Goal: Transaction & Acquisition: Purchase product/service

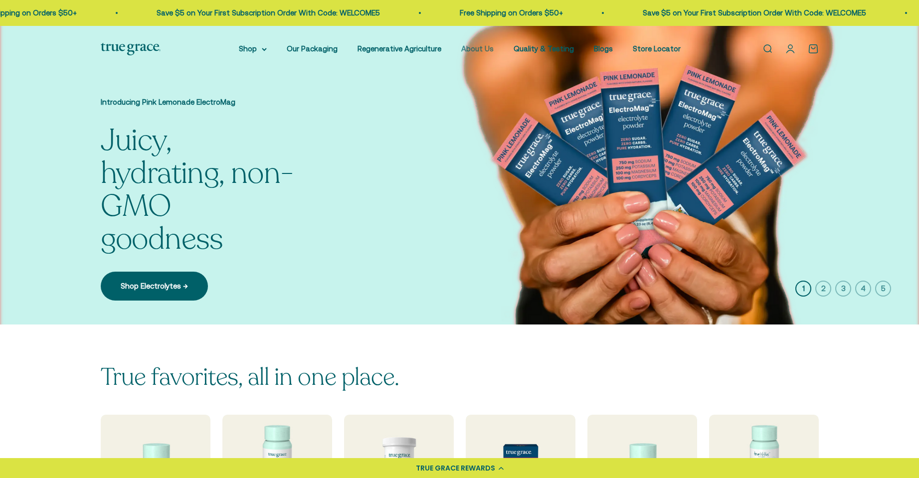
click at [479, 46] on link "About Us" at bounding box center [477, 48] width 32 height 8
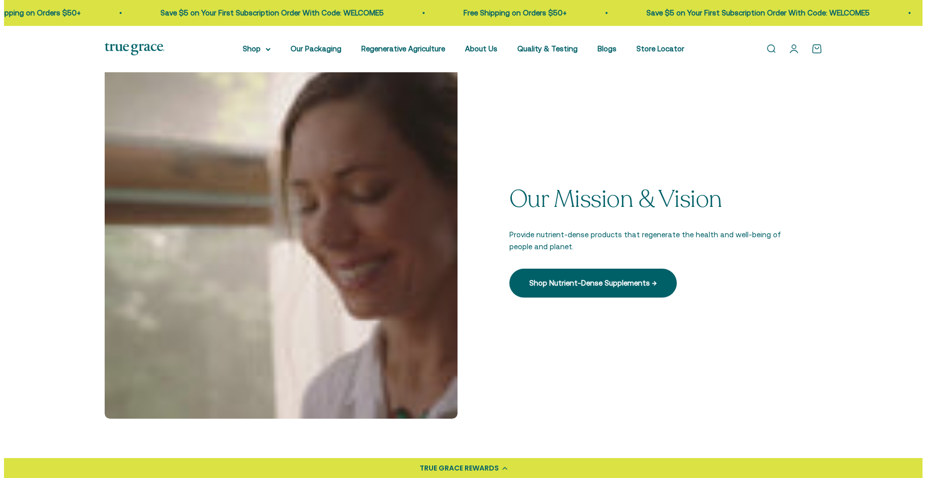
scroll to position [150, 0]
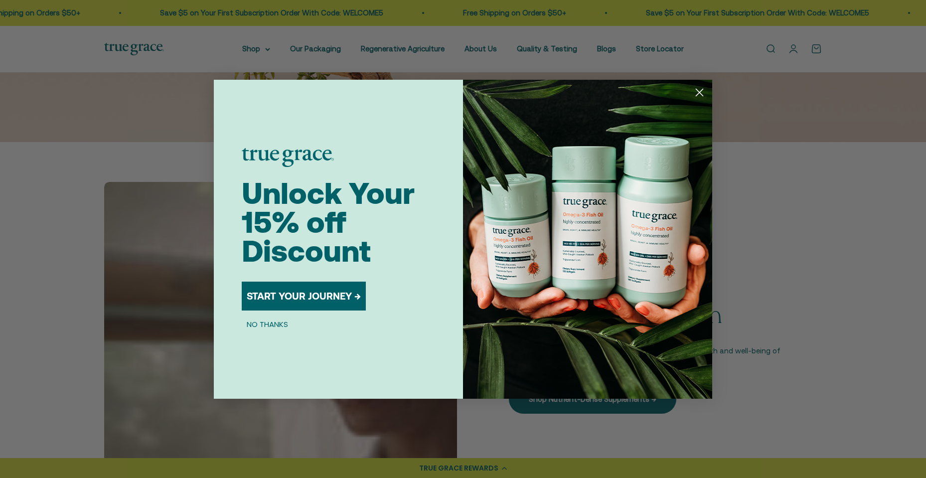
click at [701, 96] on circle "Close dialog" at bounding box center [699, 92] width 16 height 16
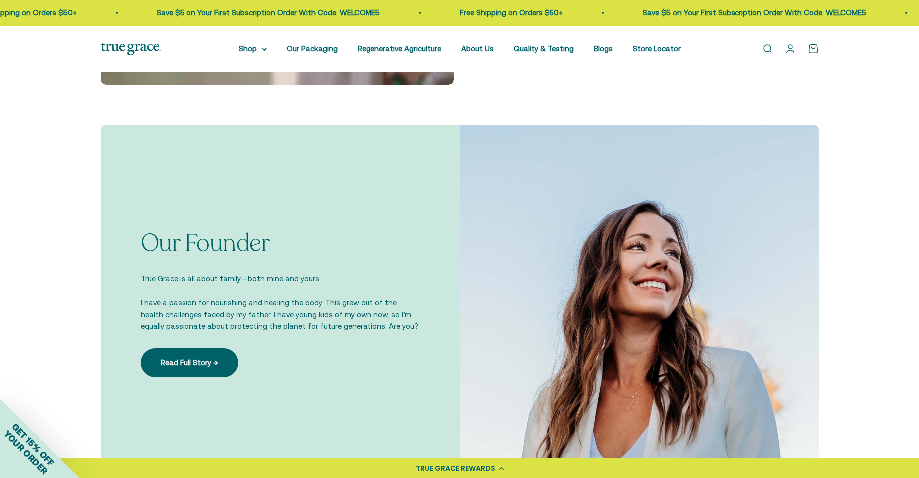
scroll to position [598, 0]
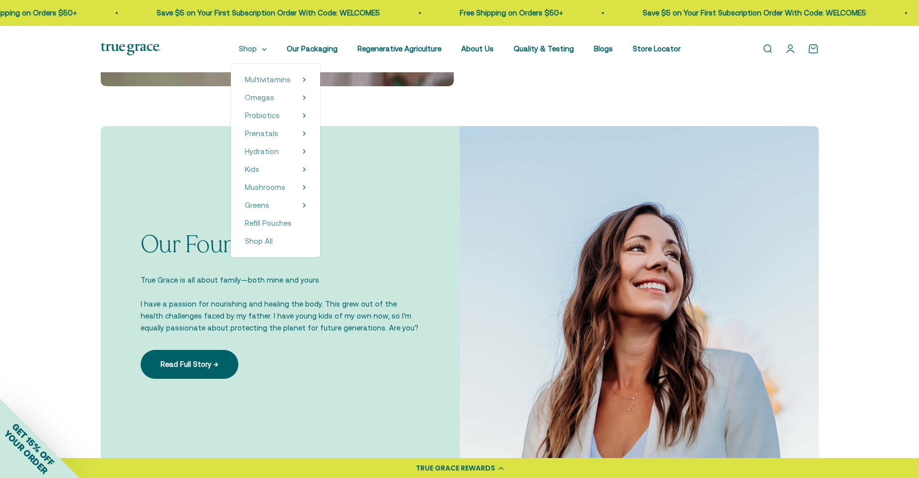
click at [267, 46] on summary "Shop" at bounding box center [253, 49] width 28 height 12
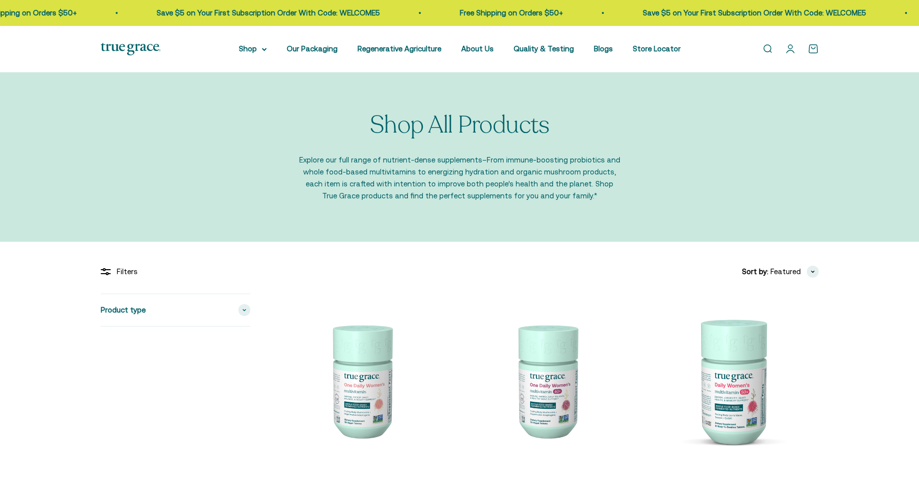
click at [258, 49] on summary "Shop" at bounding box center [253, 49] width 28 height 12
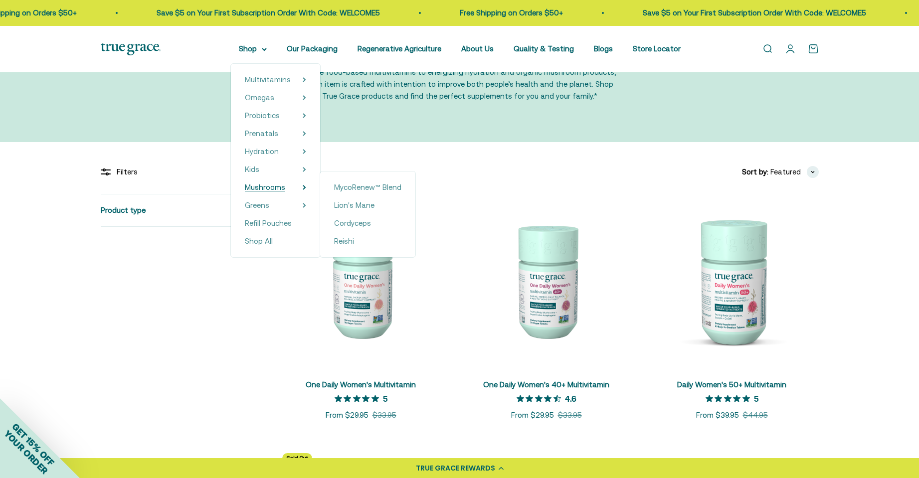
click at [280, 188] on span "Mushrooms" at bounding box center [265, 187] width 40 height 8
